Goal: Task Accomplishment & Management: Complete application form

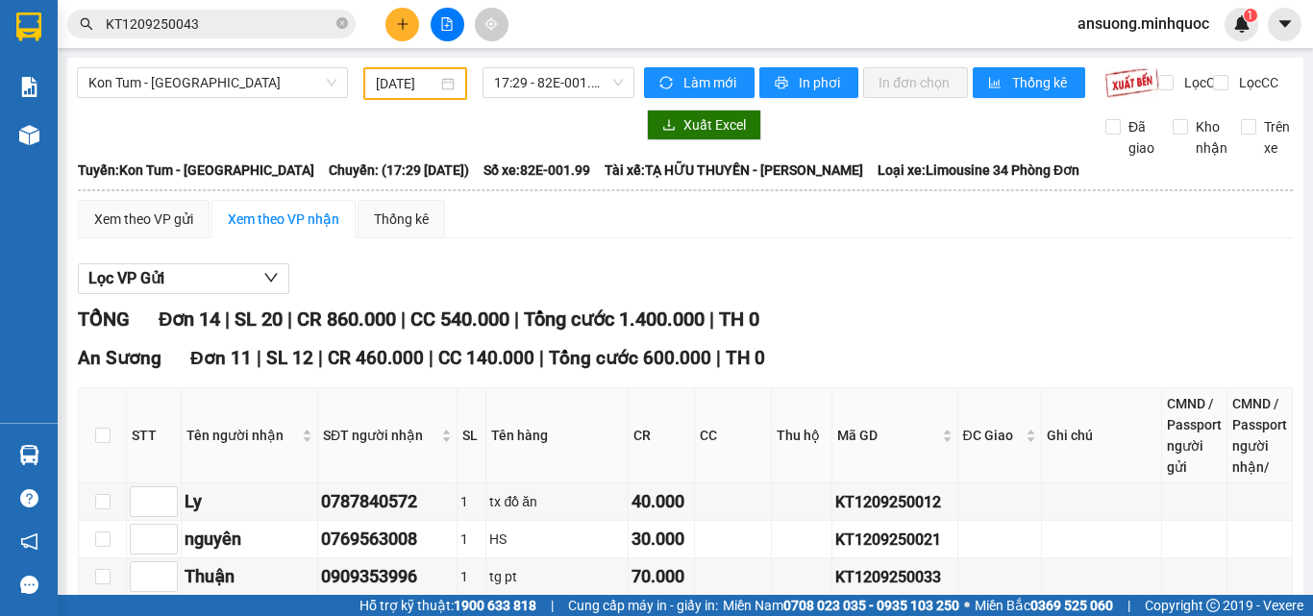
scroll to position [384, 0]
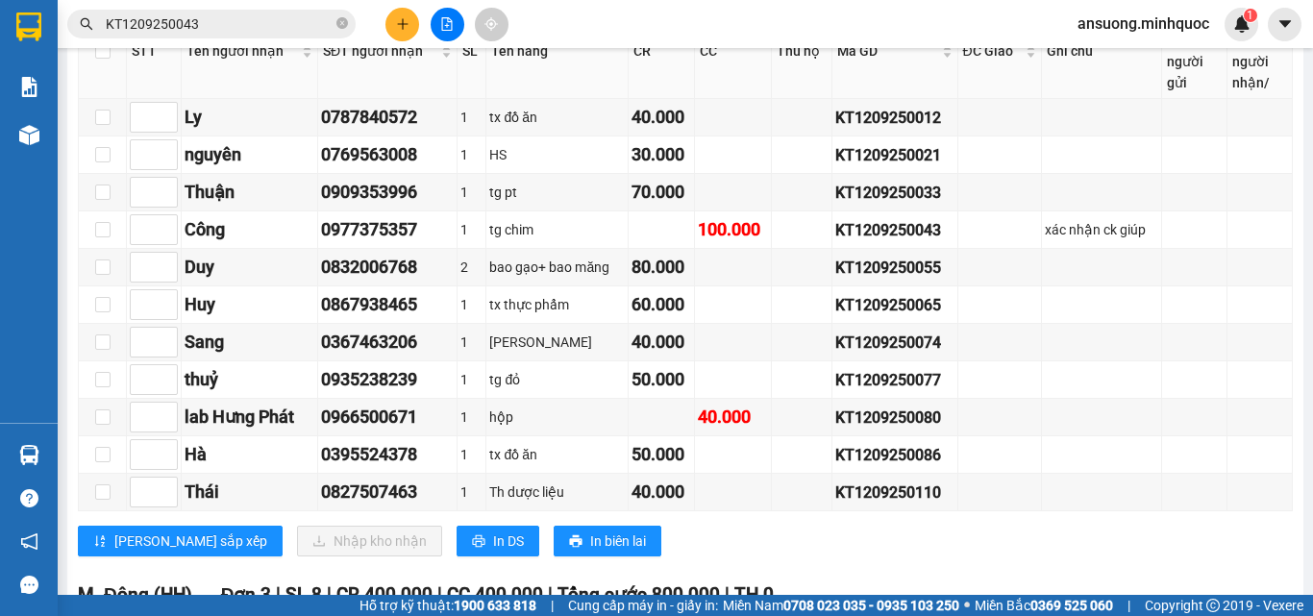
click at [398, 21] on icon "plus" at bounding box center [402, 23] width 13 height 13
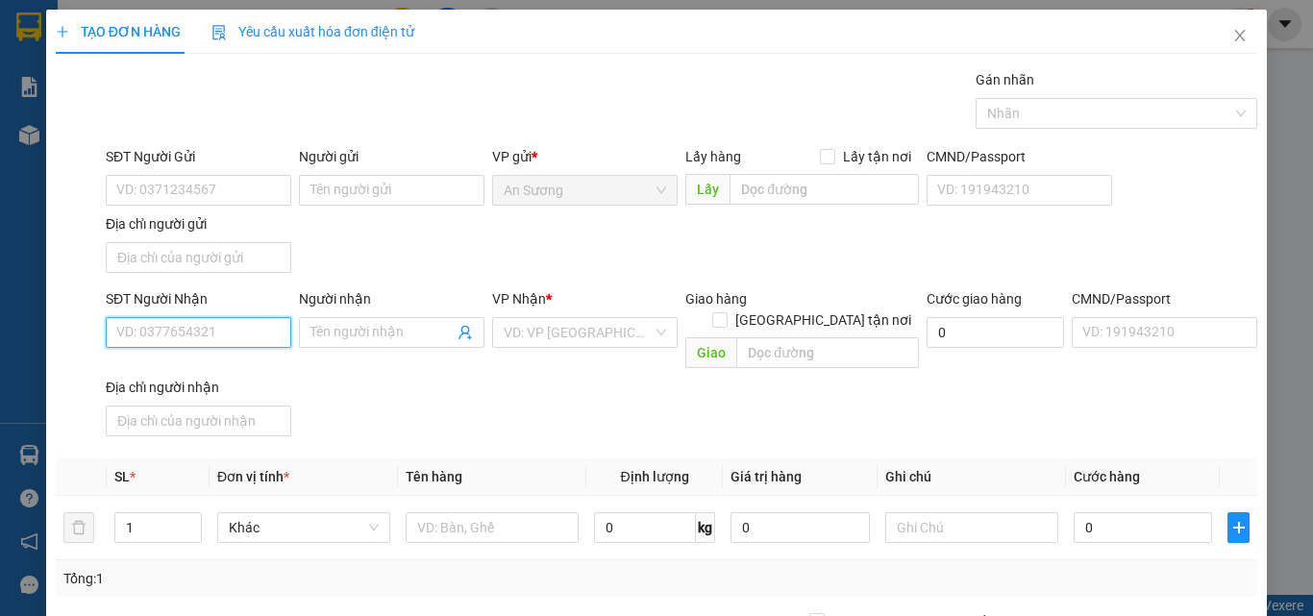
click at [156, 336] on input "SĐT Người Nhận" at bounding box center [198, 332] width 185 height 31
click at [215, 378] on div "0386406777" at bounding box center [196, 370] width 160 height 21
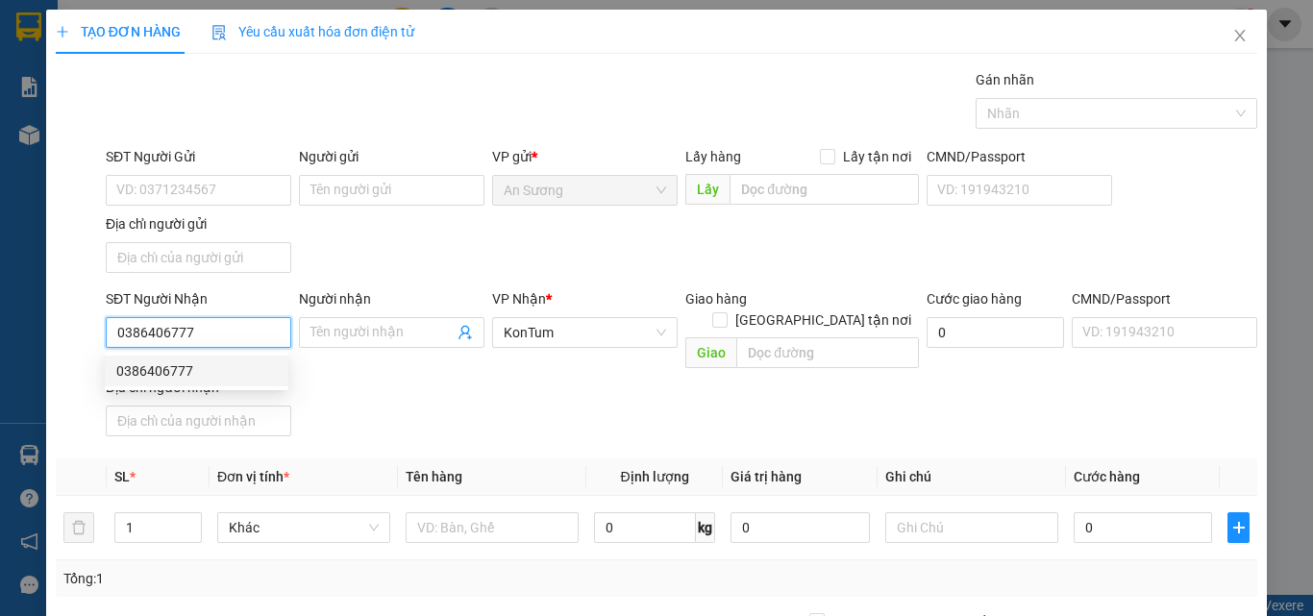
type input "0386406777"
drag, startPoint x: 535, startPoint y: 404, endPoint x: 527, endPoint y: 413, distance: 12.9
click at [535, 405] on div "SĐT Người Nhận 0386406777 Người nhận Tên người nhận VP Nhận * KonTum Giao hàng …" at bounding box center [681, 366] width 1159 height 156
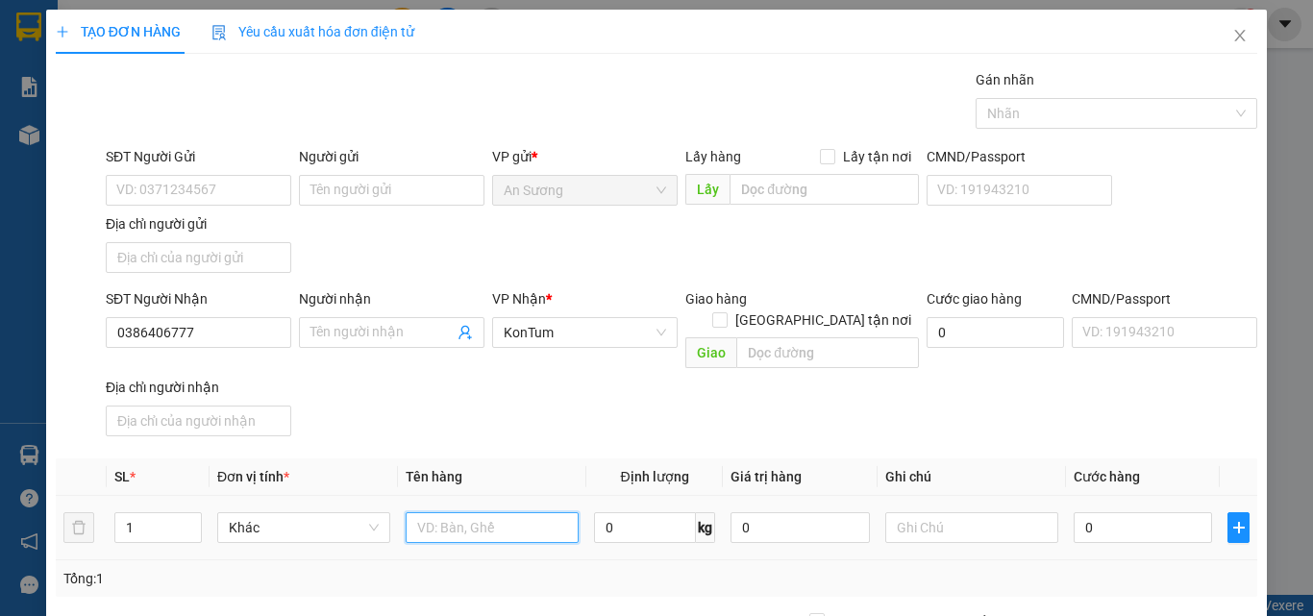
click at [470, 518] on input "text" at bounding box center [491, 527] width 173 height 31
type input "cục"
click at [1145, 512] on input "0" at bounding box center [1142, 527] width 138 height 31
type input "4"
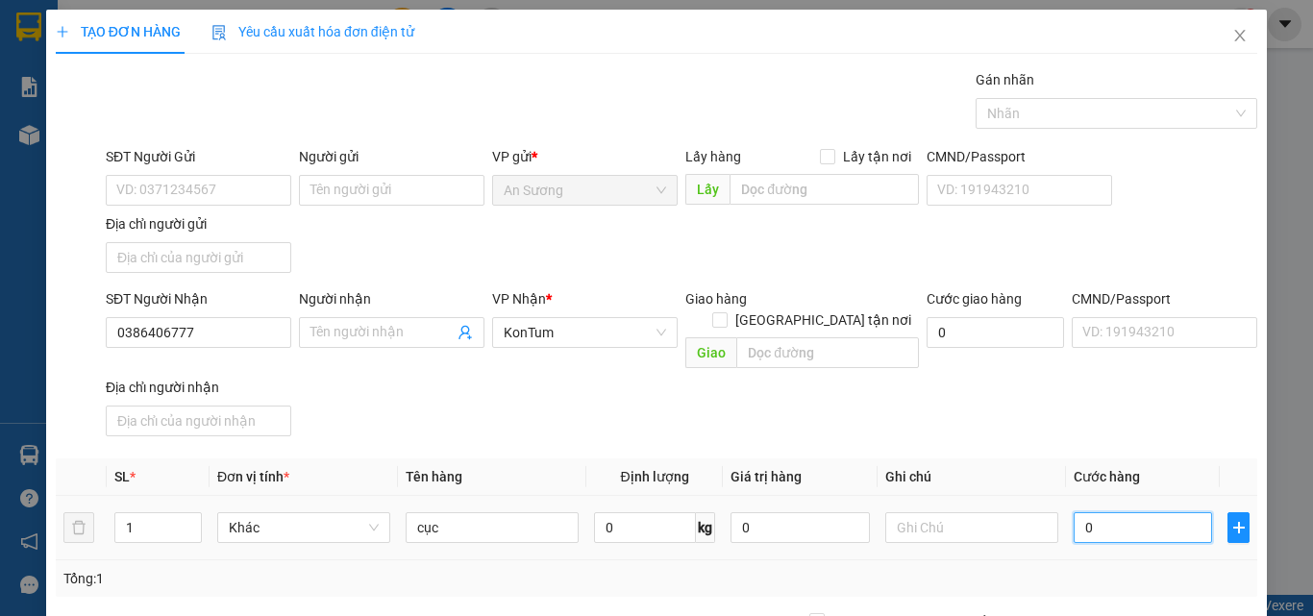
type input "4"
type input "40"
type input "40.000"
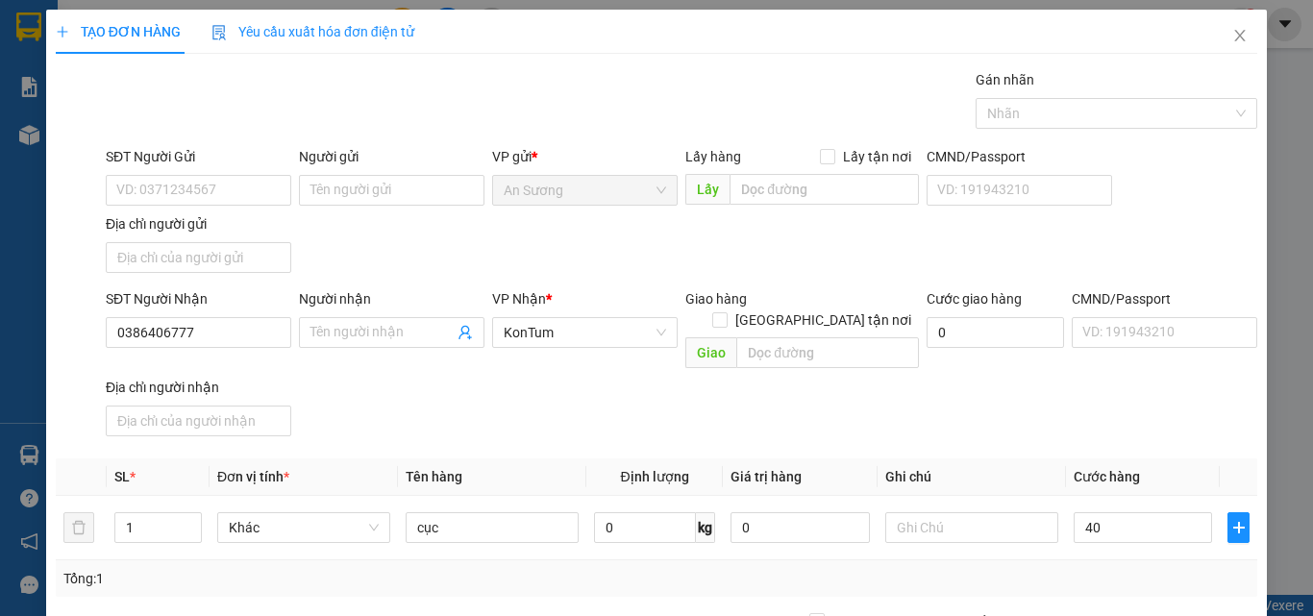
type input "40.000"
click at [1100, 379] on div "SĐT Người Nhận 0386406777 Người nhận Tên người nhận VP Nhận * KonTum Giao hàng …" at bounding box center [681, 366] width 1159 height 156
click at [156, 181] on input "SĐT Người Gửi" at bounding box center [198, 190] width 185 height 31
click at [840, 402] on div "SĐT Người Nhận 0386406777 Người nhận Tên người nhận VP Nhận * KonTum Giao hàng …" at bounding box center [681, 366] width 1159 height 156
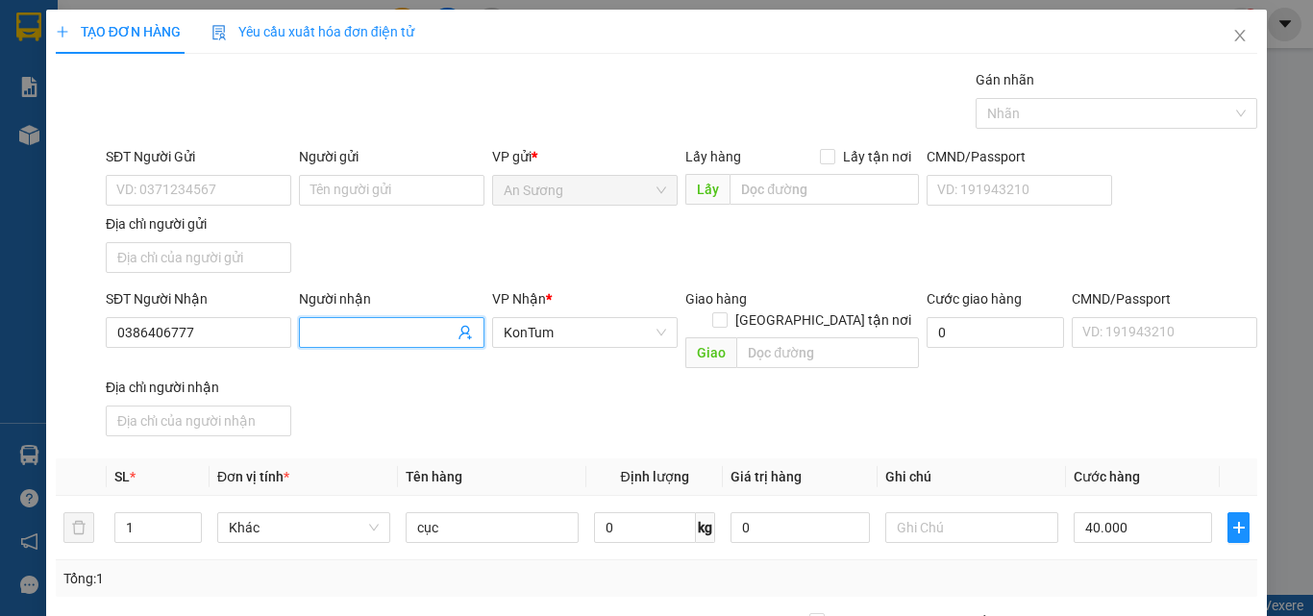
click at [333, 347] on span at bounding box center [391, 332] width 185 height 31
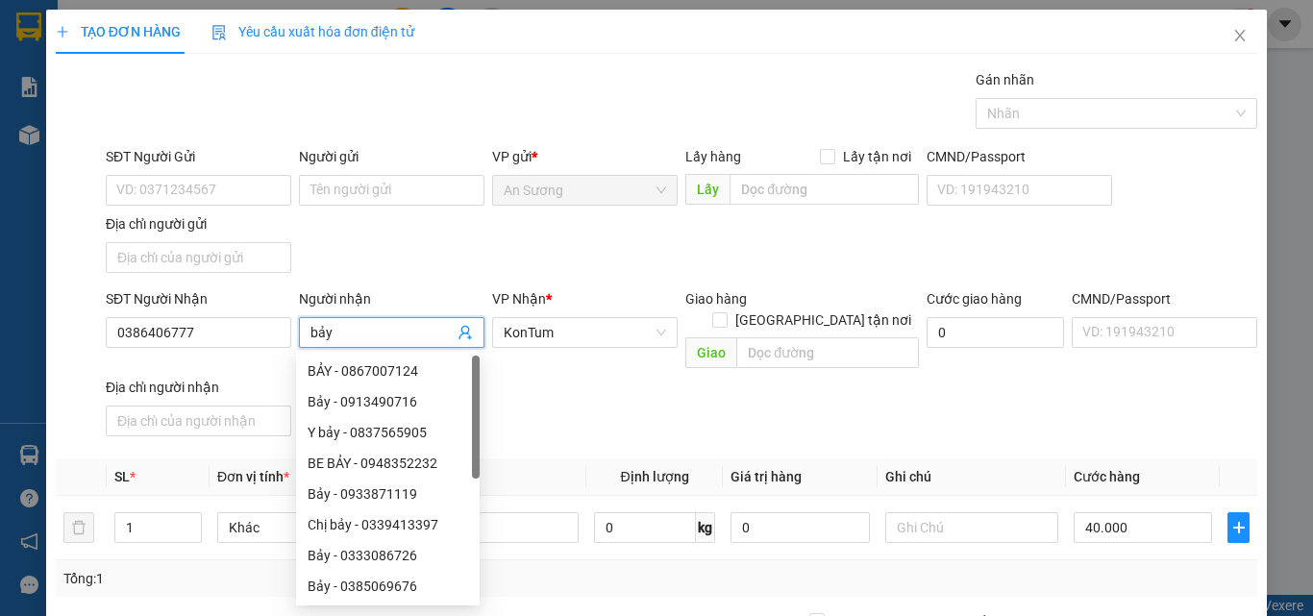
type input "bảy"
click at [709, 388] on div "SĐT Người Nhận 0386406777 Người nhận bảy VP Nhận * KonTum Giao hàng Giao tận nơ…" at bounding box center [681, 366] width 1159 height 156
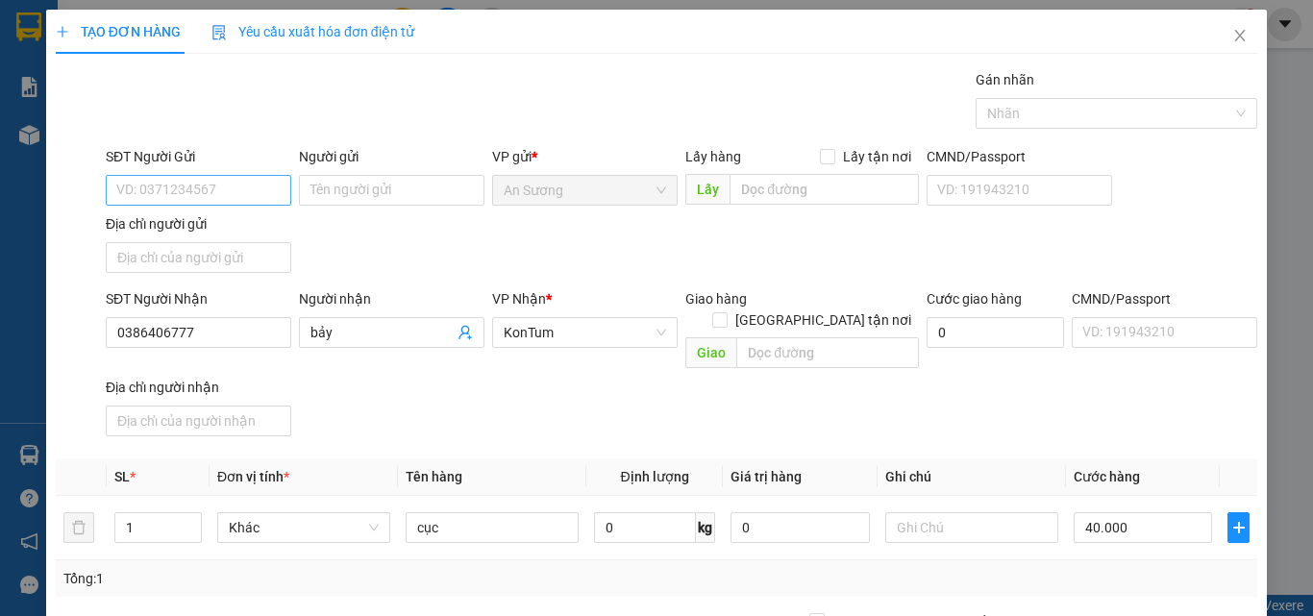
click at [233, 184] on div "SĐT Người Gửi VD: 0371234567" at bounding box center [198, 179] width 185 height 67
click at [233, 187] on input "SĐT Người Gửi" at bounding box center [198, 190] width 185 height 31
click at [215, 231] on div "0328790899" at bounding box center [196, 228] width 160 height 21
type input "0328790899"
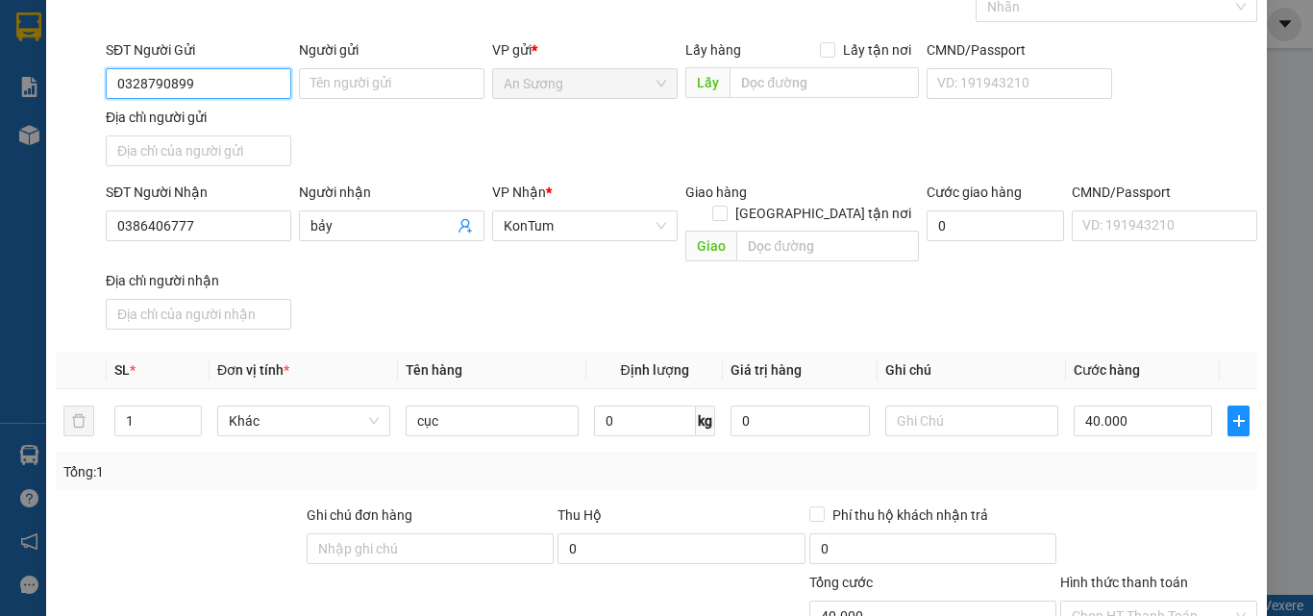
scroll to position [230, 0]
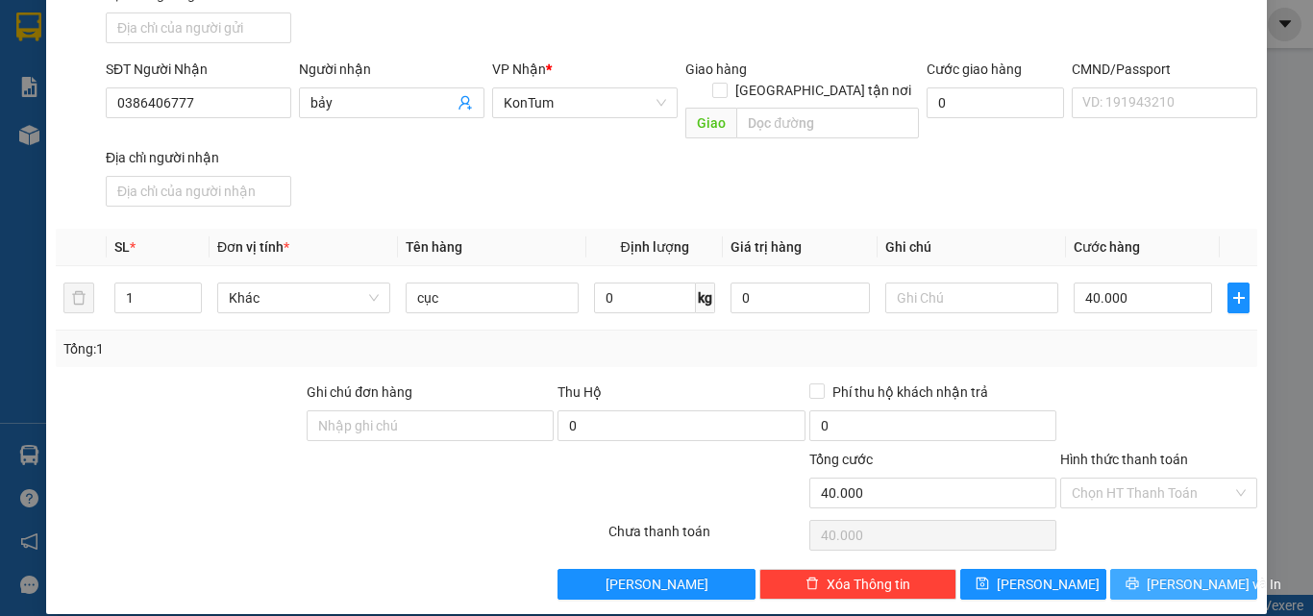
click at [1139, 577] on icon "printer" at bounding box center [1131, 583] width 13 height 13
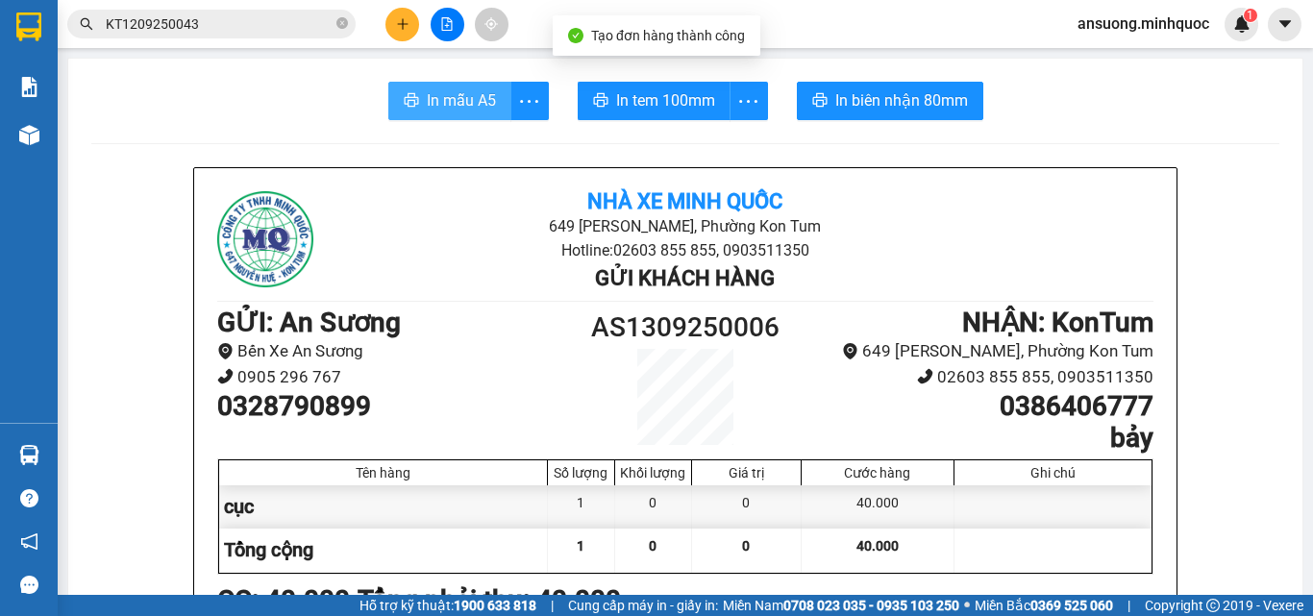
click at [456, 96] on span "In mẫu A5" at bounding box center [461, 100] width 69 height 24
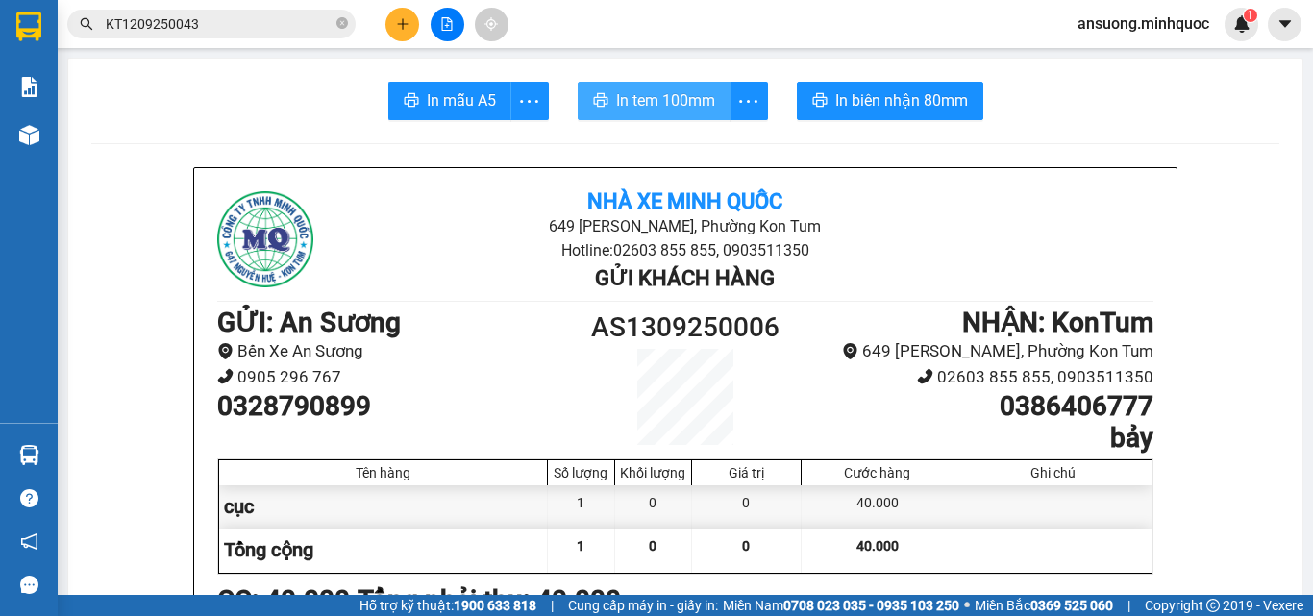
drag, startPoint x: 684, startPoint y: 70, endPoint x: 691, endPoint y: 94, distance: 24.9
click at [694, 103] on span "In tem 100mm" at bounding box center [665, 100] width 99 height 24
click at [408, 28] on icon "plus" at bounding box center [402, 23] width 13 height 13
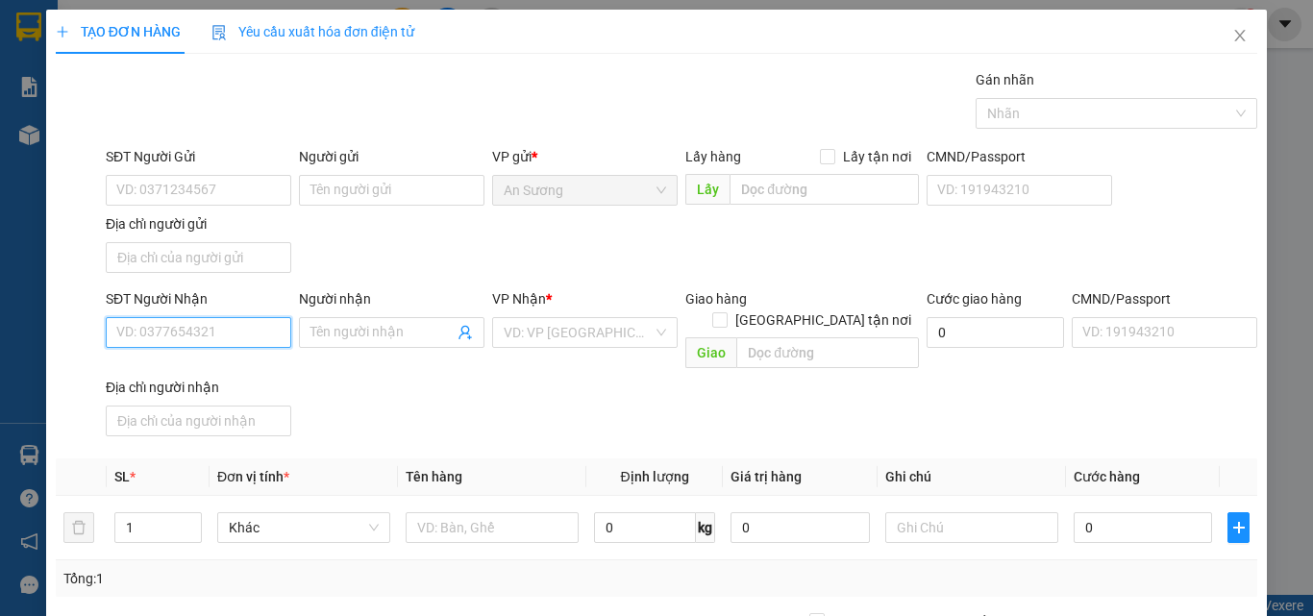
click at [133, 336] on input "SĐT Người Nhận" at bounding box center [198, 332] width 185 height 31
click at [217, 373] on div "0976384143 - [PERSON_NAME]" at bounding box center [210, 370] width 189 height 21
type input "0976384143"
type input "[PERSON_NAME]"
click at [483, 407] on div "SĐT Người Nhận 0976384143 Người nhận kim hằng VP Nhận * KonTum Giao hàng Giao t…" at bounding box center [681, 366] width 1159 height 156
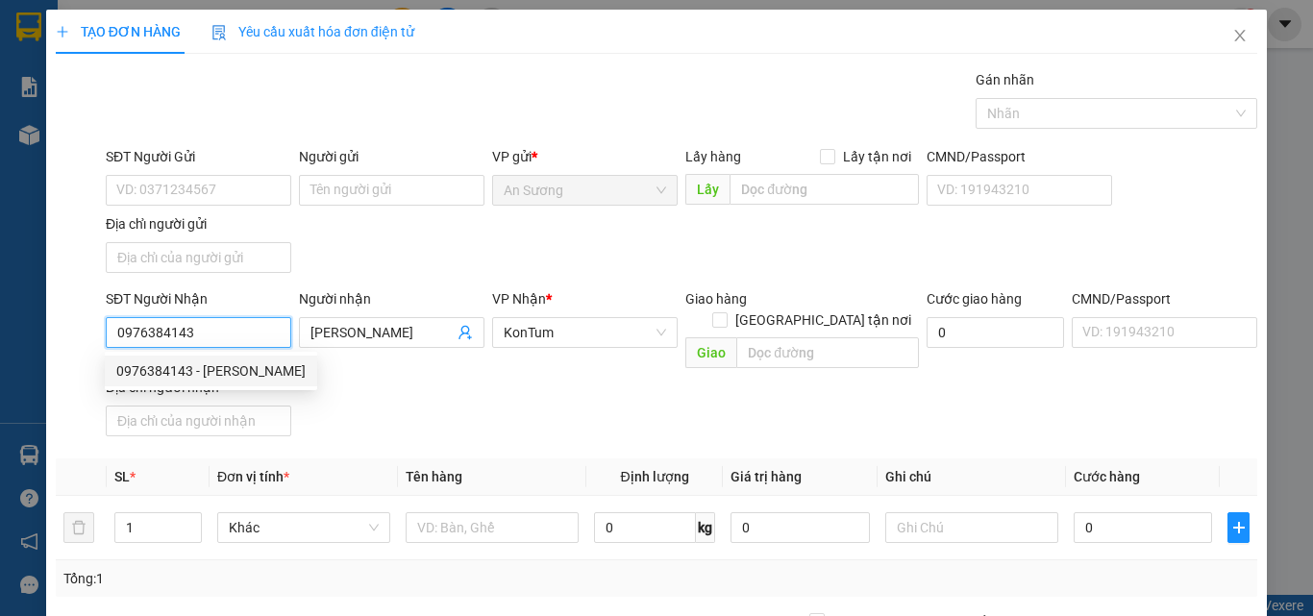
drag, startPoint x: 226, startPoint y: 335, endPoint x: 161, endPoint y: 333, distance: 64.4
click at [161, 333] on input "0976384143" at bounding box center [198, 332] width 185 height 31
drag, startPoint x: 232, startPoint y: 341, endPoint x: 66, endPoint y: 336, distance: 165.3
click at [66, 336] on div "SĐT Người Nhận 0976384134 0976384134 Người nhận kim hằng VP Nhận * KonTum Giao …" at bounding box center [656, 366] width 1205 height 156
click at [233, 373] on div "0364144134 - PHƯỢNG" at bounding box center [196, 370] width 160 height 21
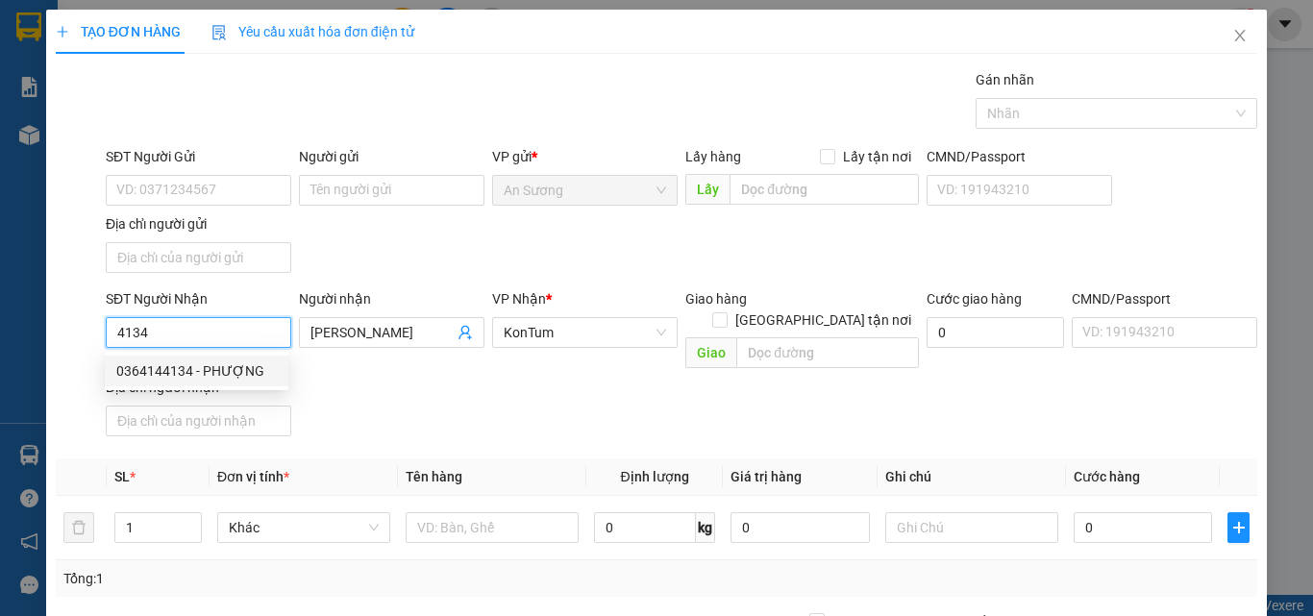
type input "0364144134"
type input "PHƯỢNG"
type input "0364144134"
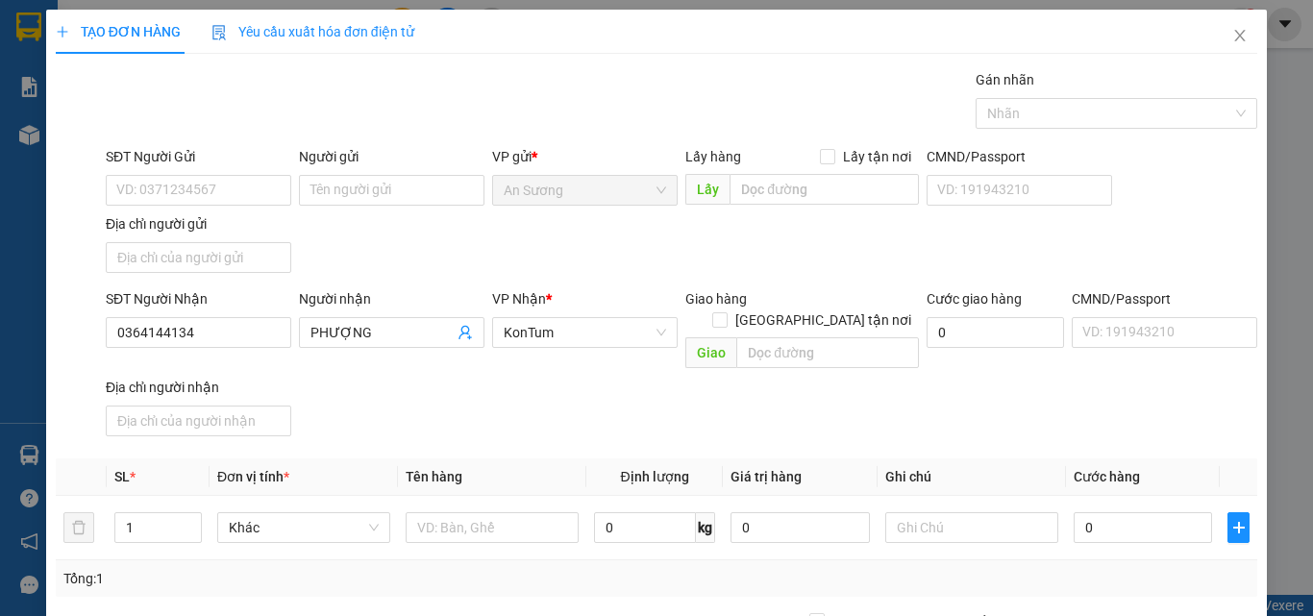
click at [560, 407] on div "SĐT Người Nhận 0364144134 Người nhận PHƯỢNG VP Nhận * KonTum Giao hàng Giao tận…" at bounding box center [681, 366] width 1159 height 156
click at [451, 512] on input "text" at bounding box center [491, 527] width 173 height 31
type input "tg"
click at [1141, 522] on div "0" at bounding box center [1142, 527] width 138 height 38
click at [1141, 517] on input "0" at bounding box center [1142, 527] width 138 height 31
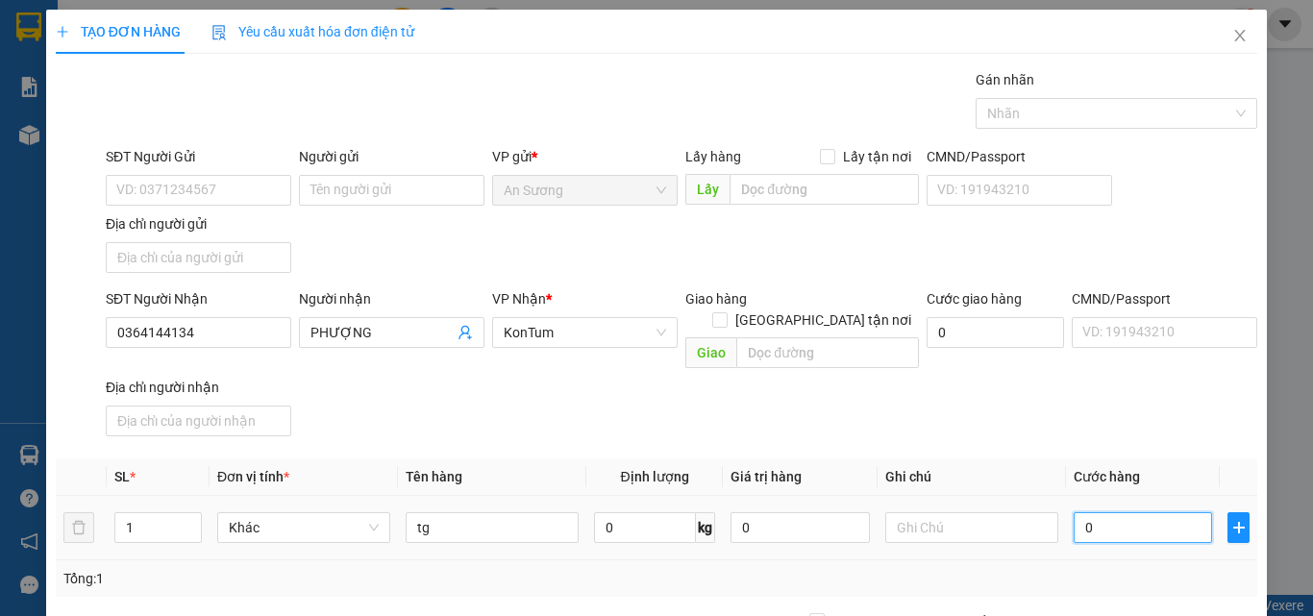
click at [1146, 512] on input "0" at bounding box center [1142, 527] width 138 height 31
type input "4"
type input "40"
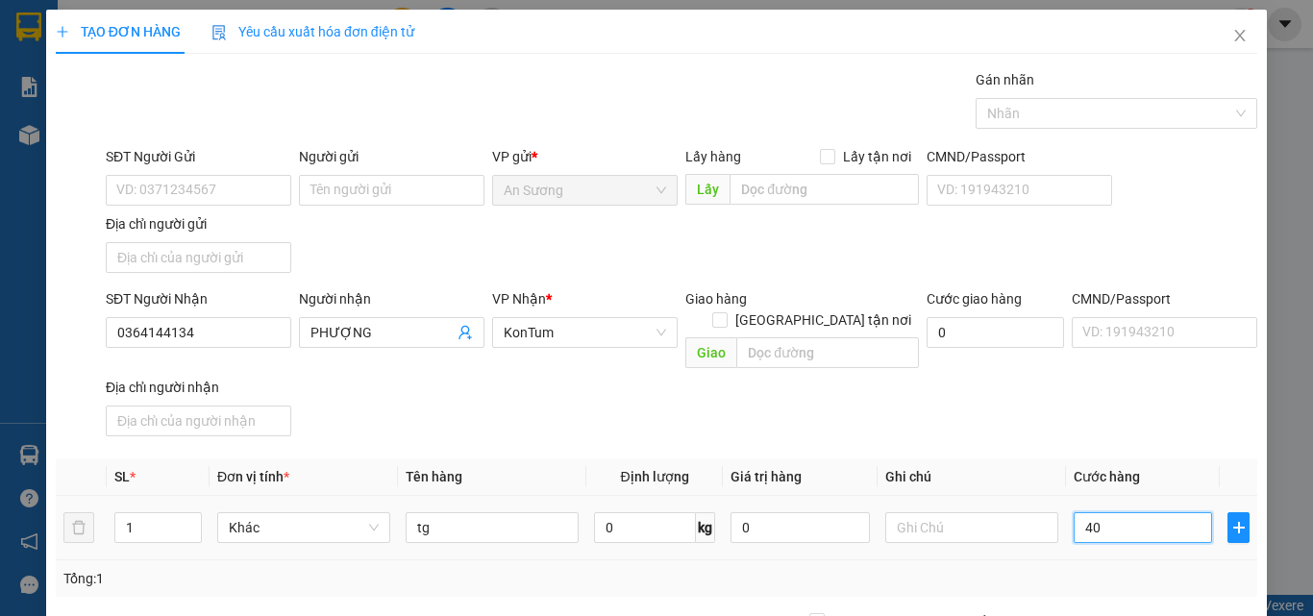
type input "40"
type input "40.000"
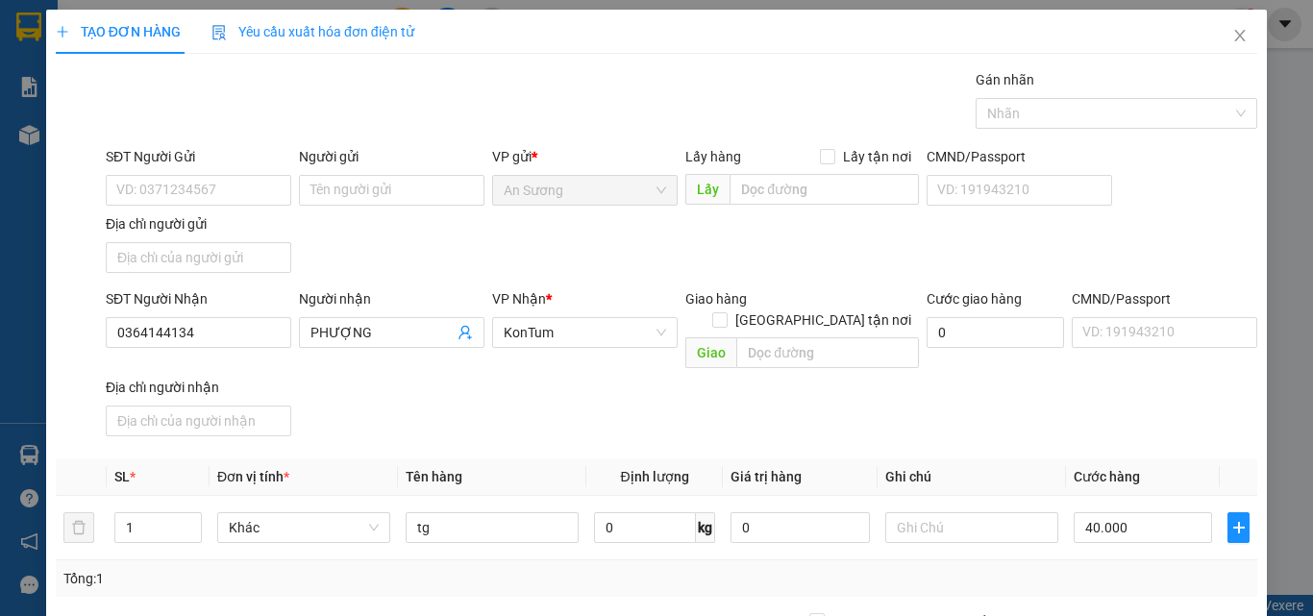
click at [1055, 363] on div "SĐT Người Nhận 0364144134 Người nhận PHƯỢNG VP Nhận * KonTum Giao hàng Giao tận…" at bounding box center [681, 366] width 1159 height 156
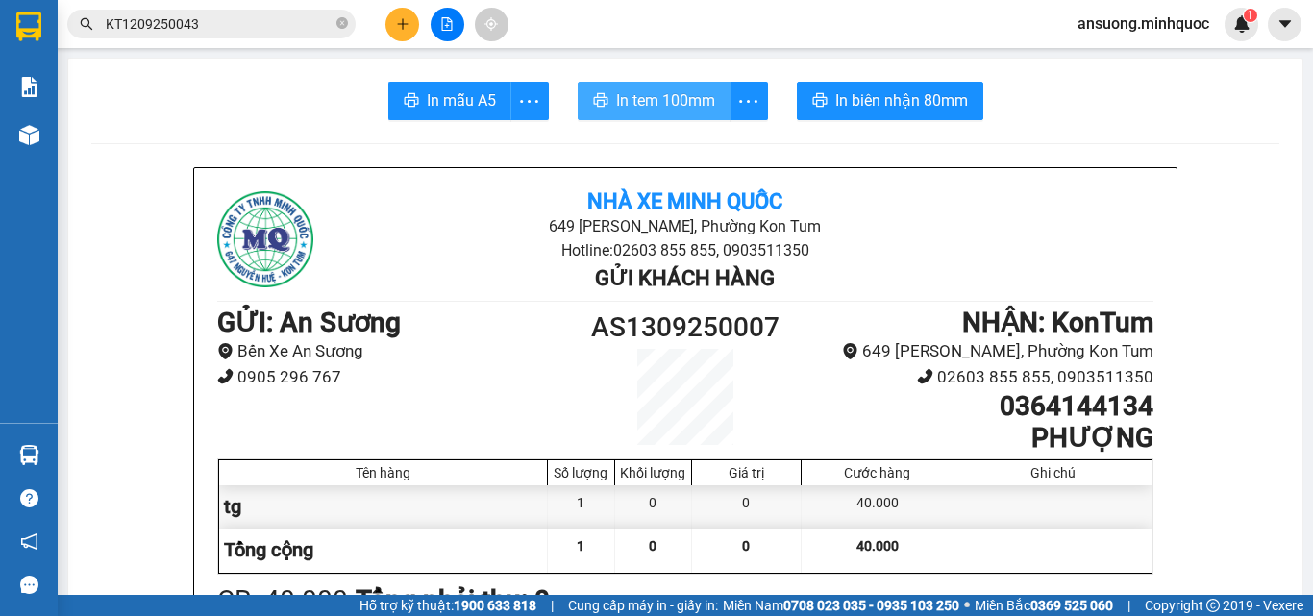
click at [690, 111] on span "In tem 100mm" at bounding box center [665, 100] width 99 height 24
